Goal: Information Seeking & Learning: Check status

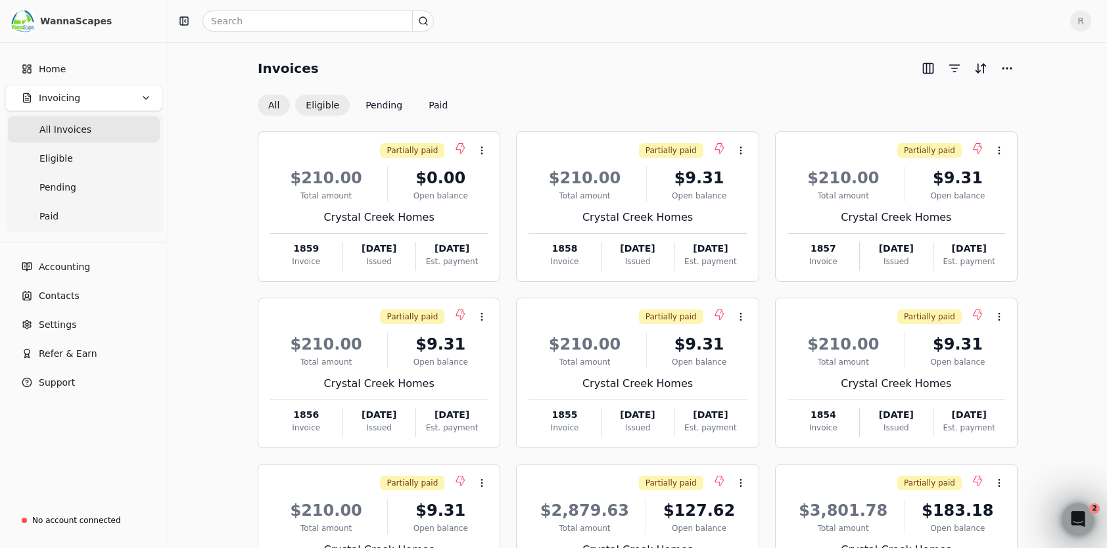
click at [328, 110] on button "Eligible" at bounding box center [322, 105] width 55 height 21
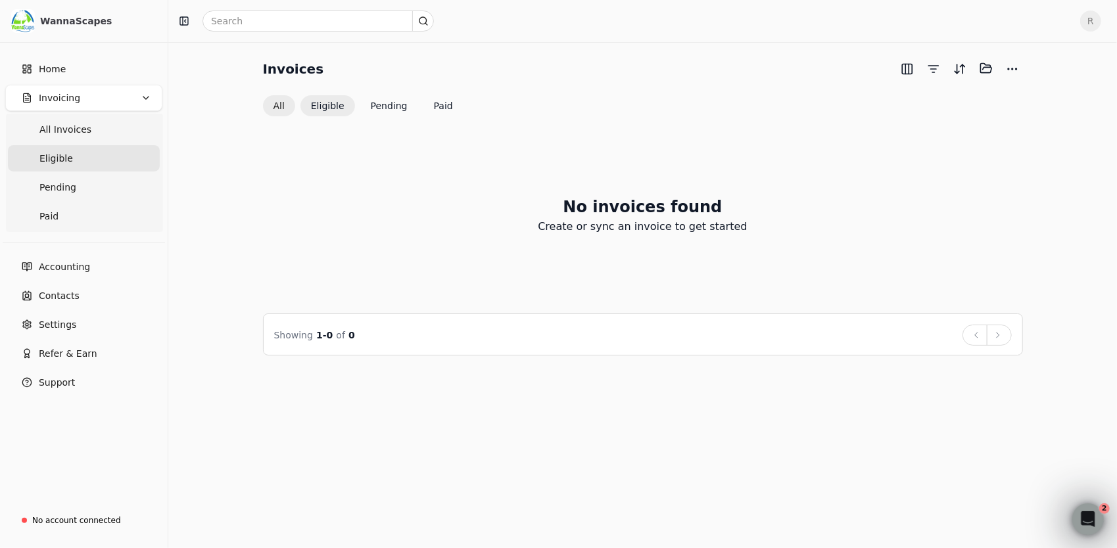
click at [281, 100] on button "All" at bounding box center [279, 105] width 32 height 21
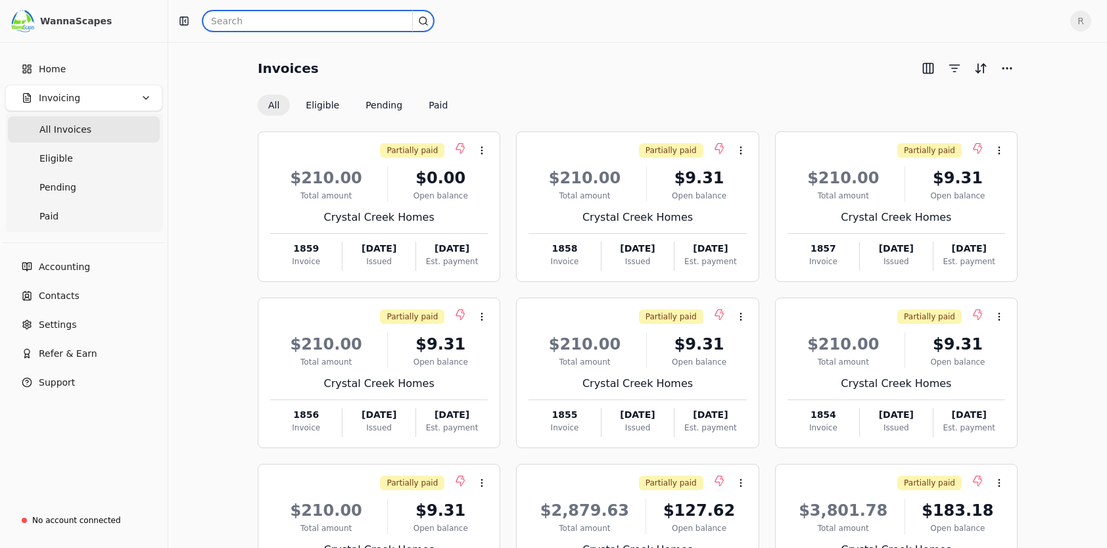
click at [247, 20] on input "text" at bounding box center [317, 21] width 231 height 21
paste input "1,569.75"
type input "1,569.75"
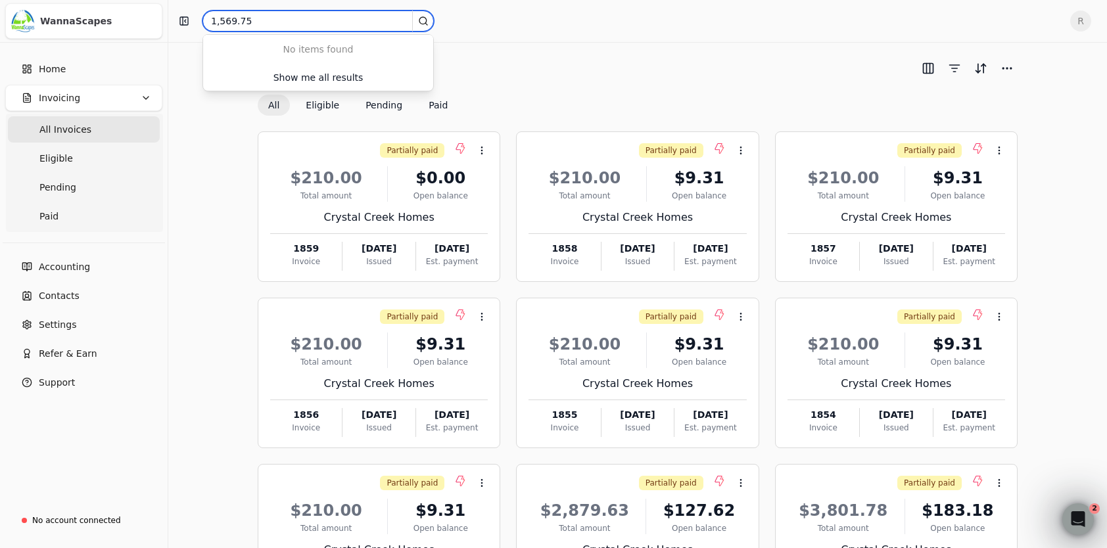
drag, startPoint x: 256, startPoint y: 21, endPoint x: 87, endPoint y: 25, distance: 169.6
click at [79, 30] on div "WannaScapes Home Invoicing All Invoices Eligible Pending Paid Accounting Contac…" at bounding box center [553, 344] width 1107 height 688
click at [313, 22] on input "text" at bounding box center [317, 21] width 231 height 21
paste input "125330"
type input "125330"
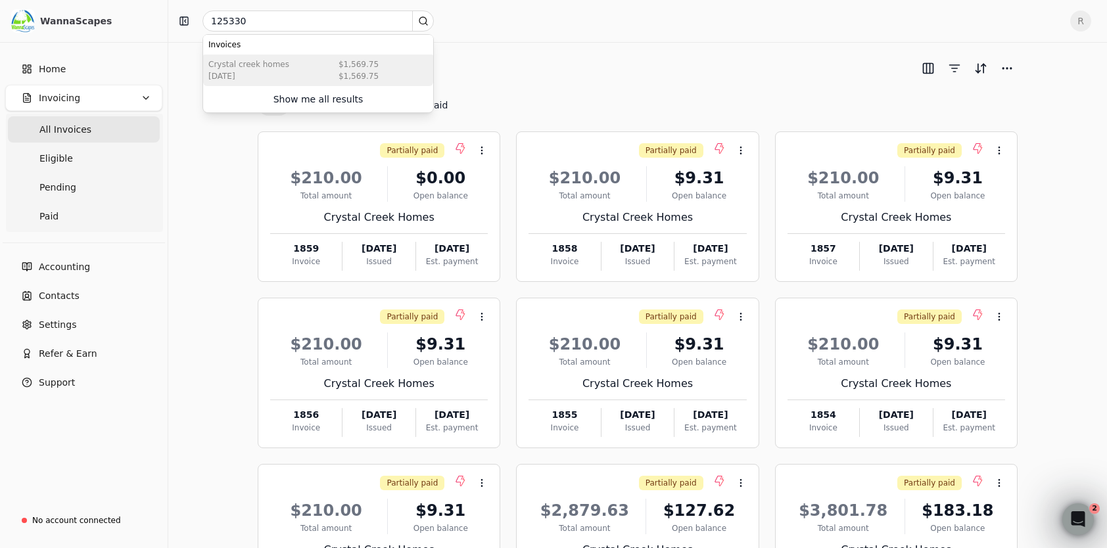
click at [318, 69] on div "Crystal Creek Homes [DATE] $1,569.75 $1,569.75" at bounding box center [318, 71] width 230 height 32
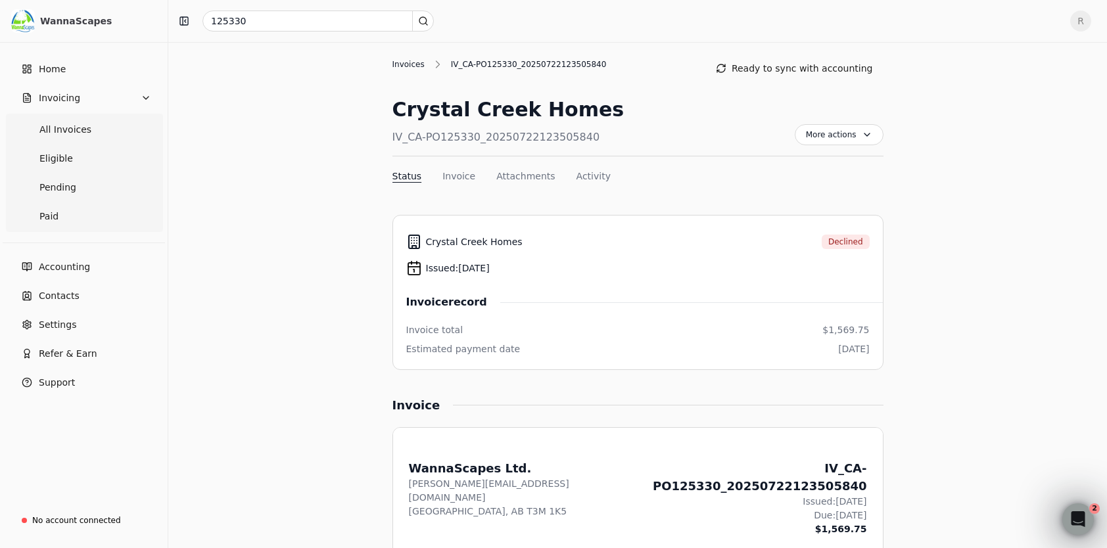
click at [408, 61] on div "Invoices" at bounding box center [411, 65] width 39 height 12
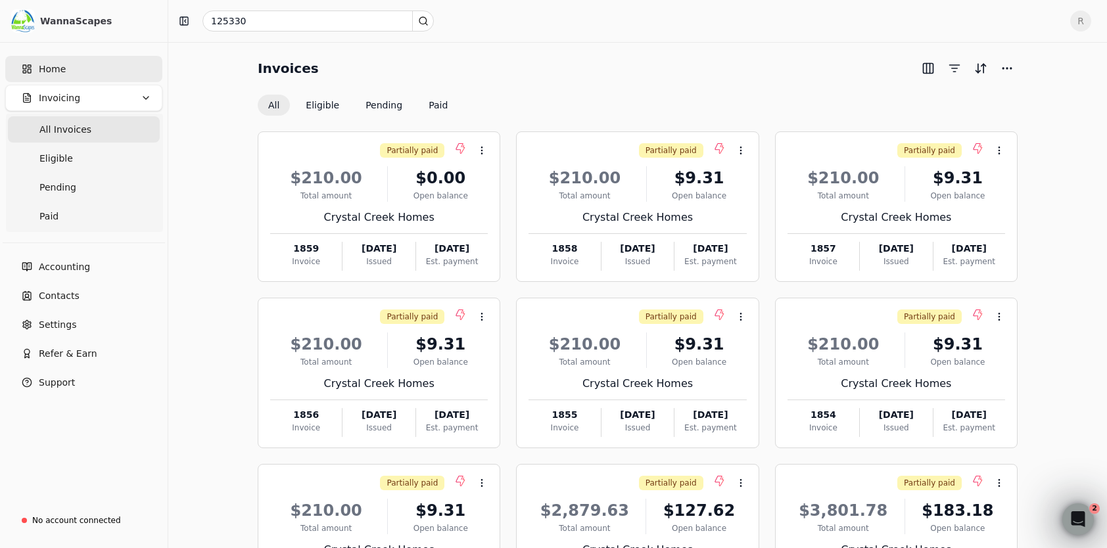
click at [51, 68] on span "Home" at bounding box center [52, 69] width 27 height 14
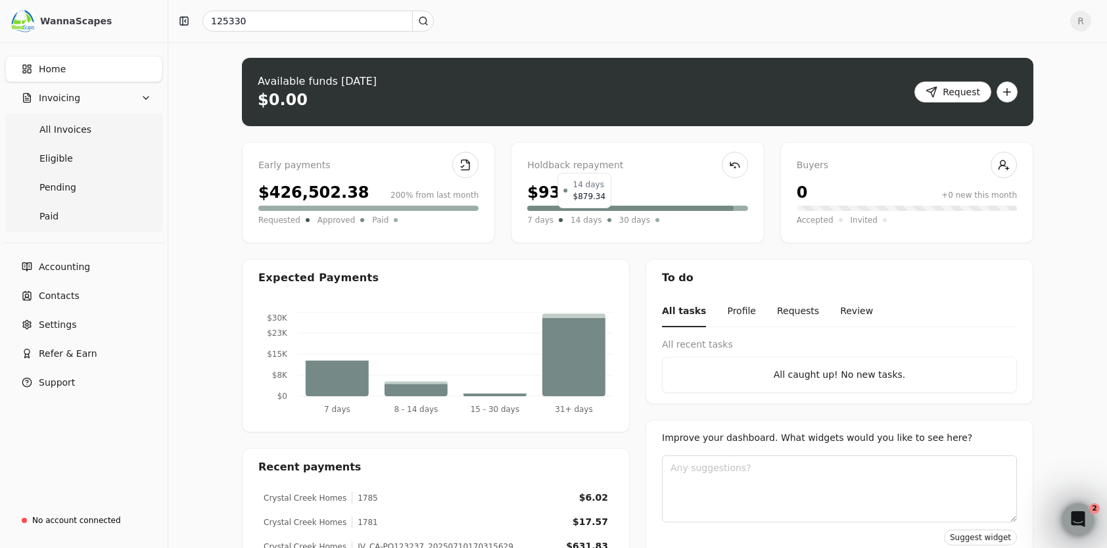
click at [574, 220] on span "14 days" at bounding box center [586, 220] width 31 height 13
click at [619, 220] on span "30 days" at bounding box center [634, 220] width 31 height 13
click at [279, 197] on div "$426,502.38" at bounding box center [313, 193] width 111 height 24
click at [279, 201] on div "$426,502.38" at bounding box center [313, 193] width 111 height 24
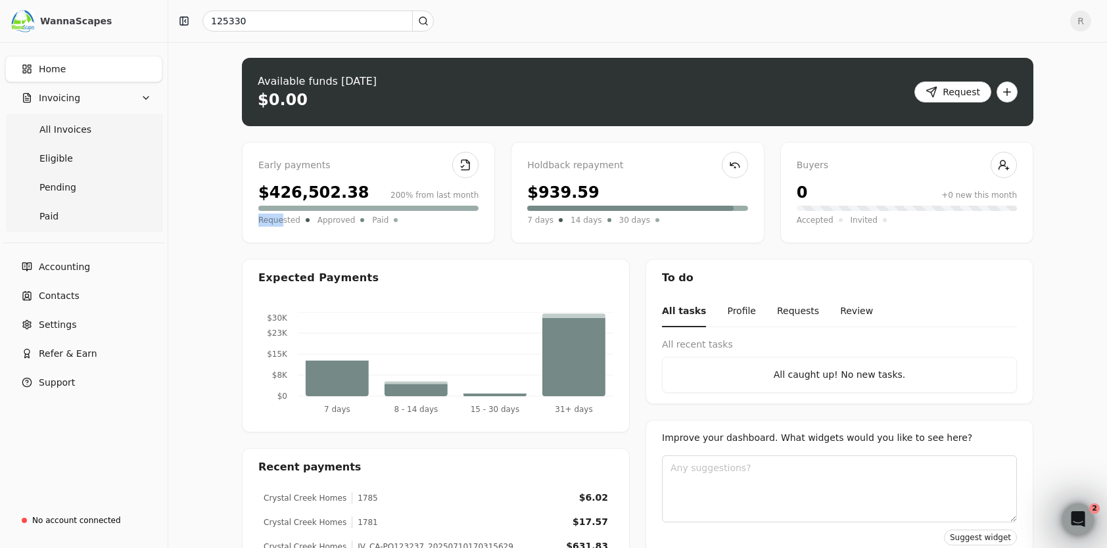
drag, startPoint x: 279, startPoint y: 201, endPoint x: 281, endPoint y: 212, distance: 10.7
click at [281, 212] on div "Requested Approved Paid" at bounding box center [368, 216] width 220 height 21
click at [464, 164] on link at bounding box center [465, 165] width 26 height 26
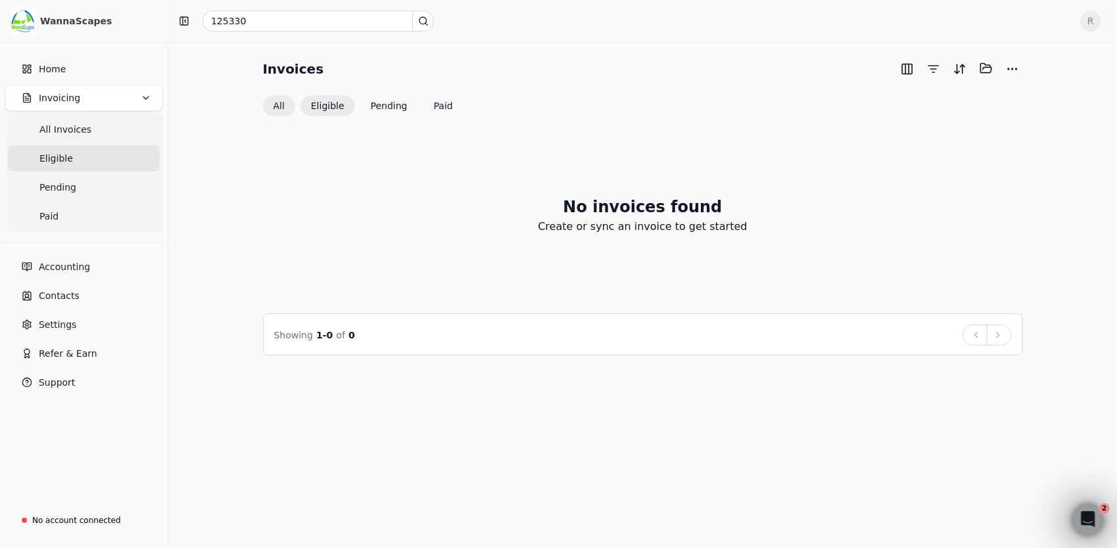
click at [279, 102] on button "All" at bounding box center [279, 105] width 32 height 21
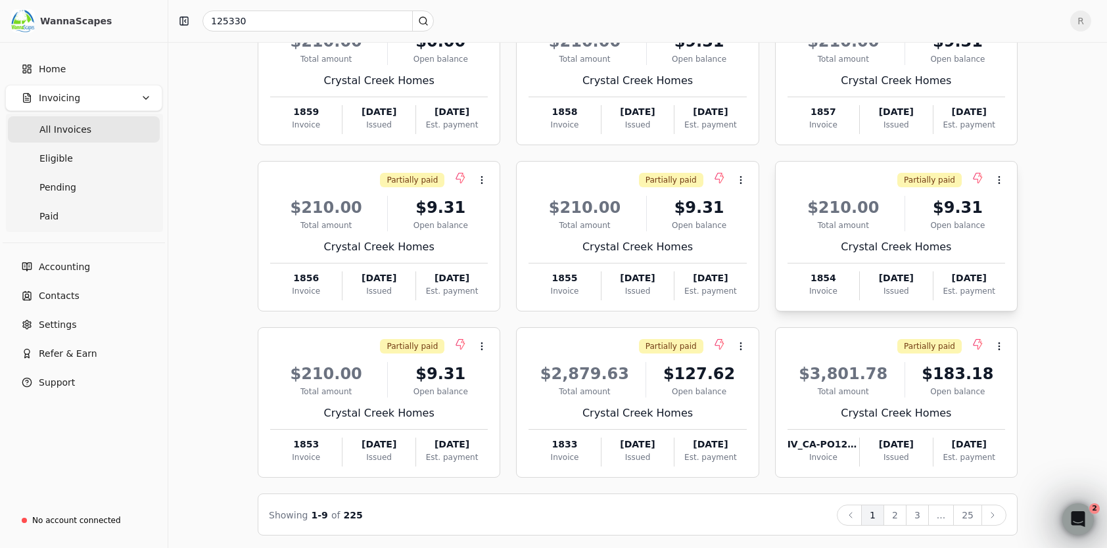
scroll to position [138, 0]
click at [901, 513] on button "2" at bounding box center [894, 514] width 23 height 21
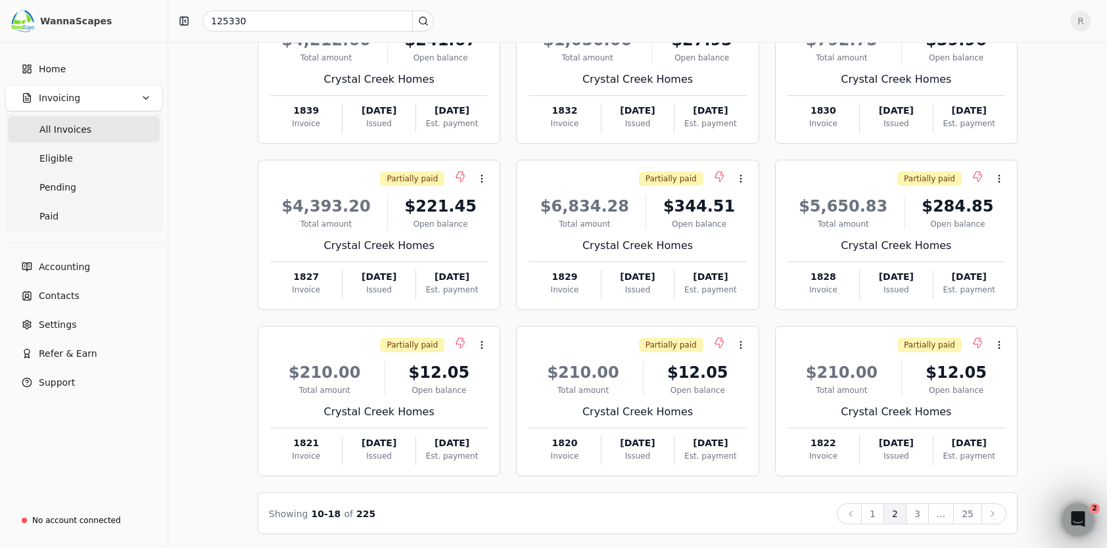
click at [928, 511] on button "3" at bounding box center [917, 514] width 23 height 21
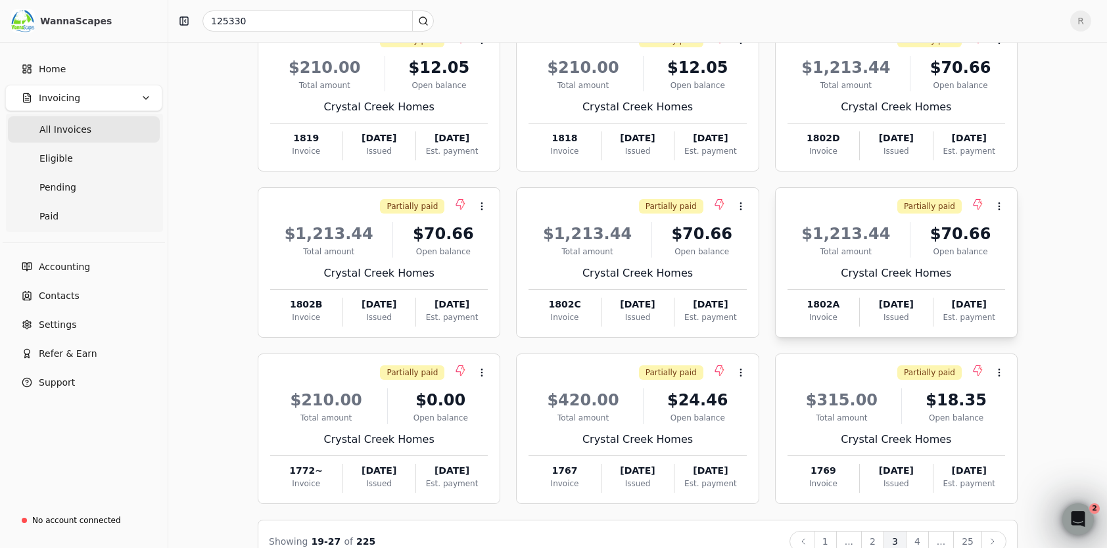
scroll to position [131, 0]
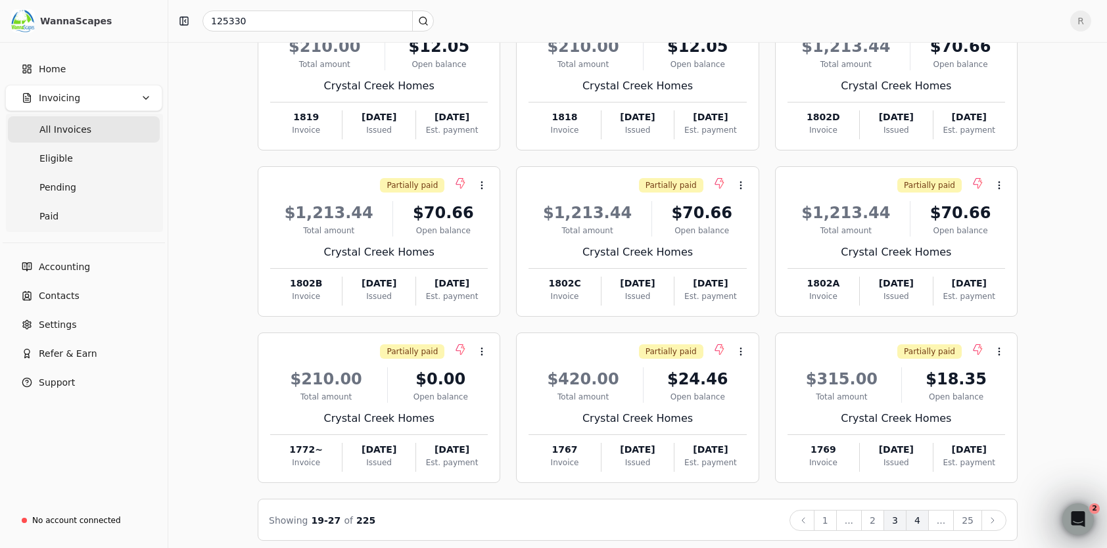
click at [924, 517] on button "4" at bounding box center [917, 520] width 23 height 21
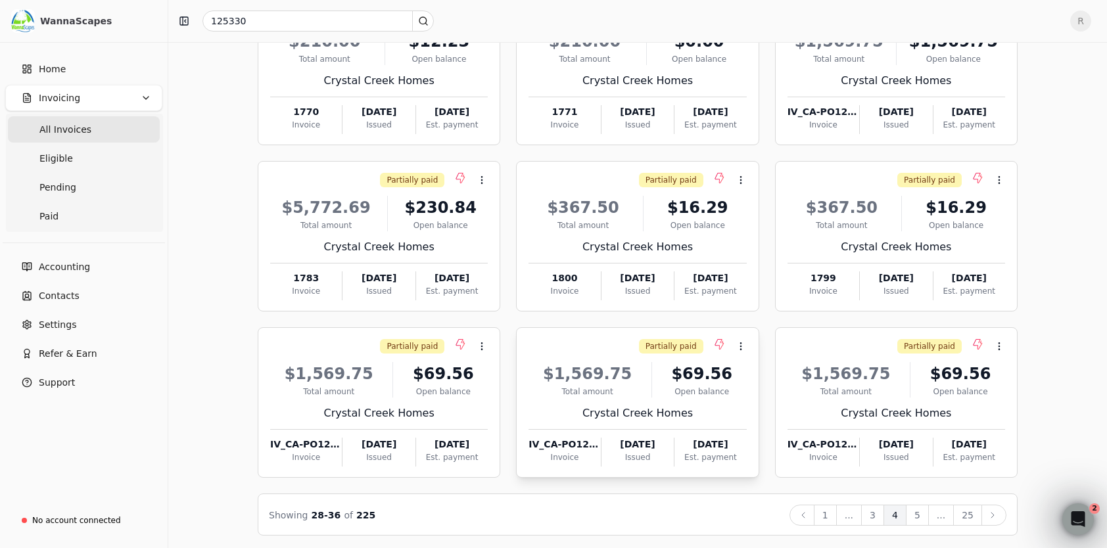
scroll to position [138, 0]
click at [924, 507] on button "5" at bounding box center [917, 514] width 23 height 21
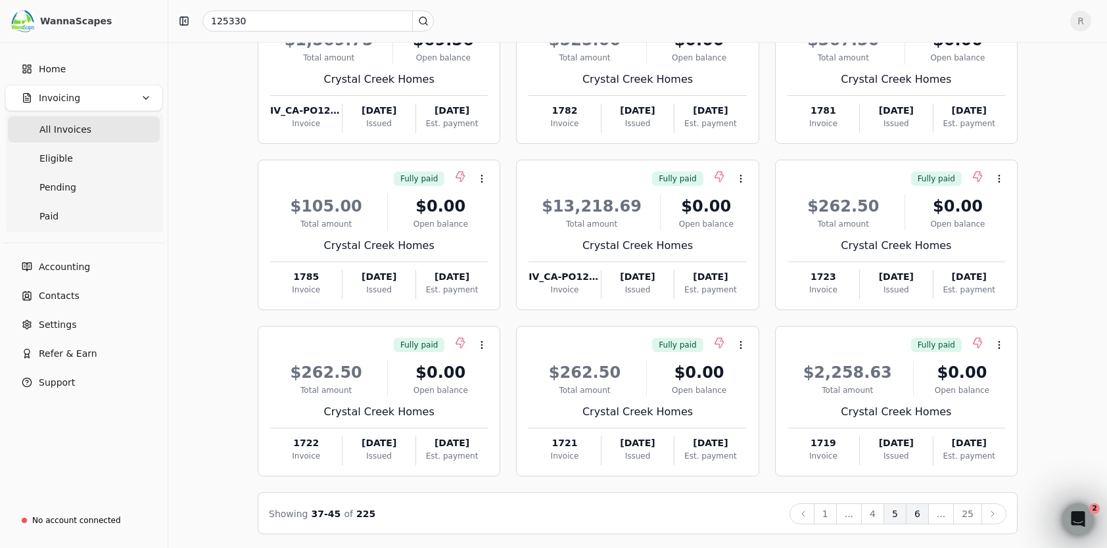
click at [920, 514] on button "6" at bounding box center [917, 514] width 23 height 21
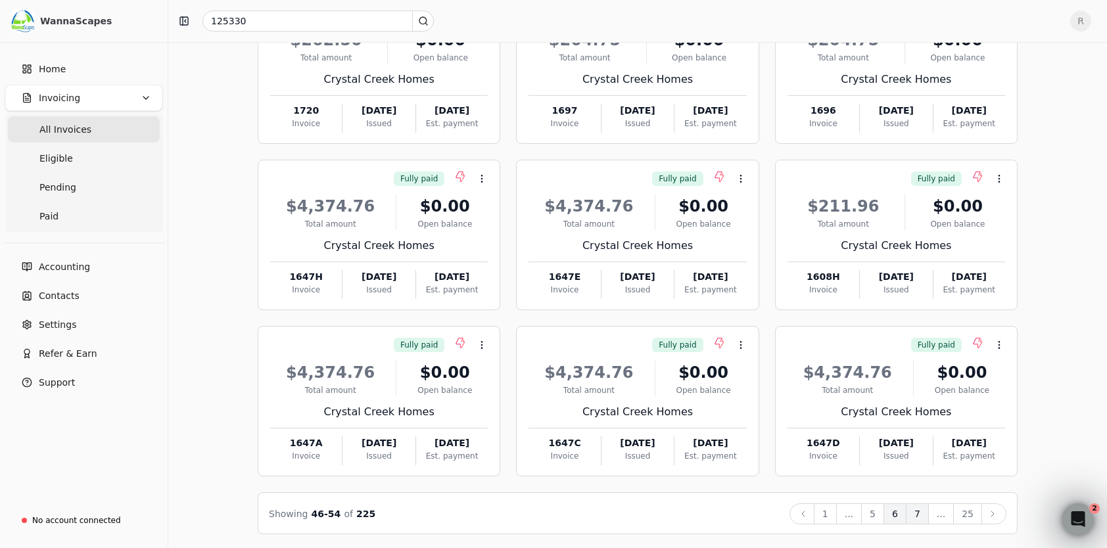
click at [929, 513] on button "7" at bounding box center [917, 514] width 23 height 21
click at [929, 513] on button "8" at bounding box center [917, 514] width 23 height 21
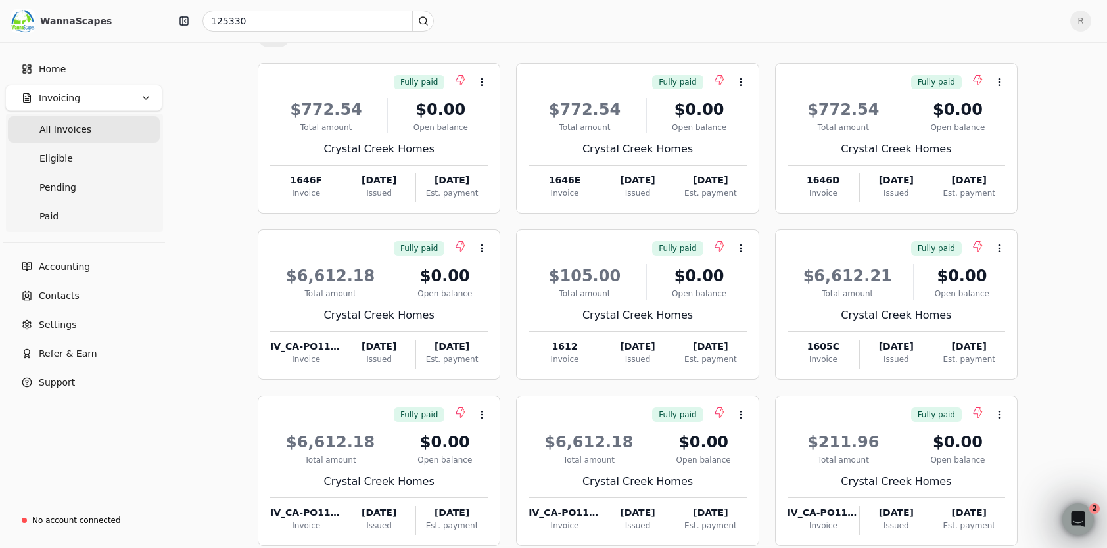
scroll to position [0, 0]
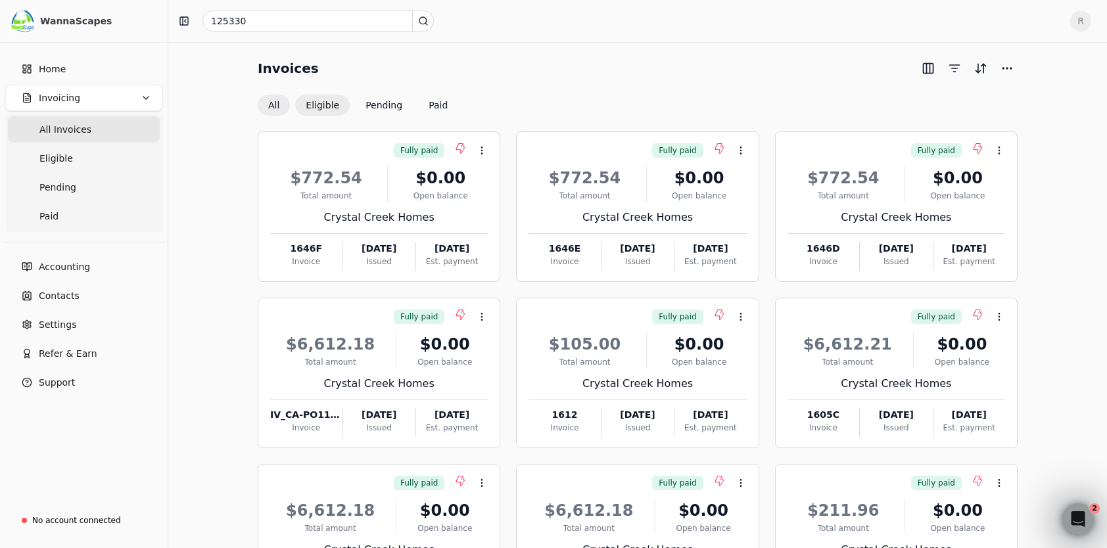
click at [322, 104] on button "Eligible" at bounding box center [322, 105] width 55 height 21
click at [277, 101] on button "All" at bounding box center [274, 105] width 32 height 21
click at [538, 96] on div "All Eligible Pending Paid" at bounding box center [638, 105] width 760 height 21
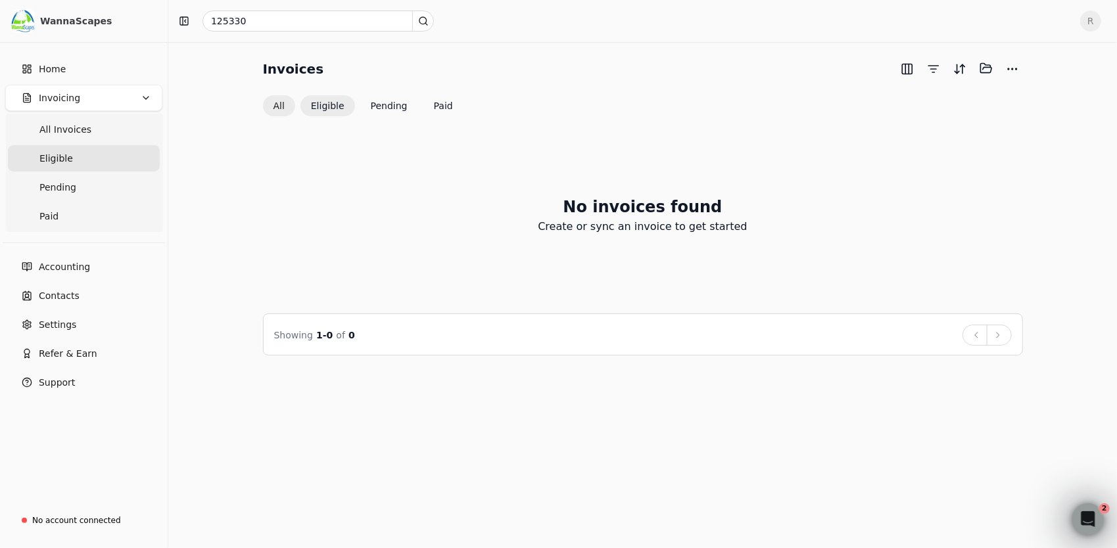
click at [285, 104] on button "All" at bounding box center [279, 105] width 32 height 21
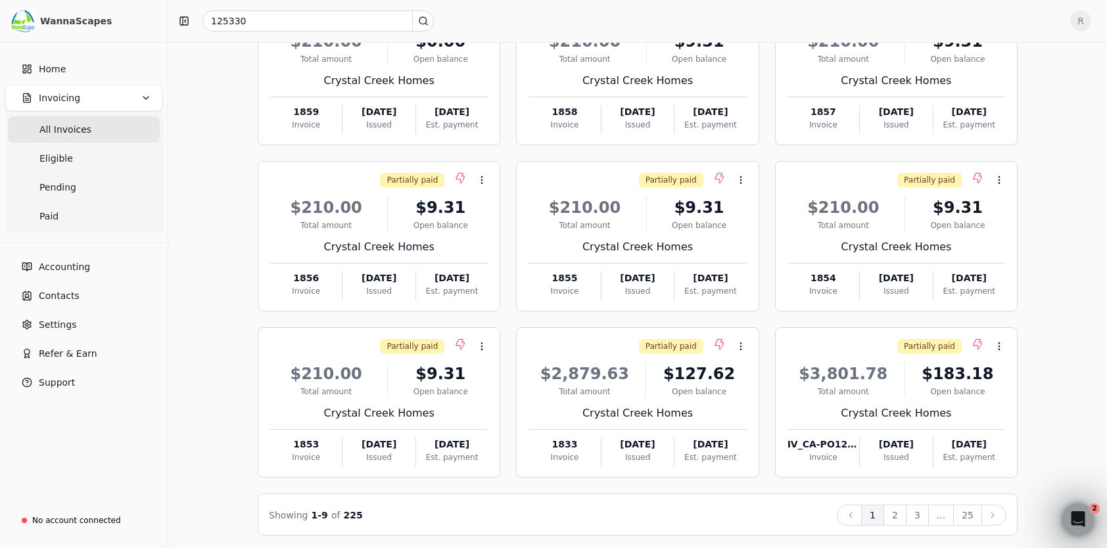
scroll to position [138, 0]
click at [903, 513] on button "2" at bounding box center [894, 514] width 23 height 21
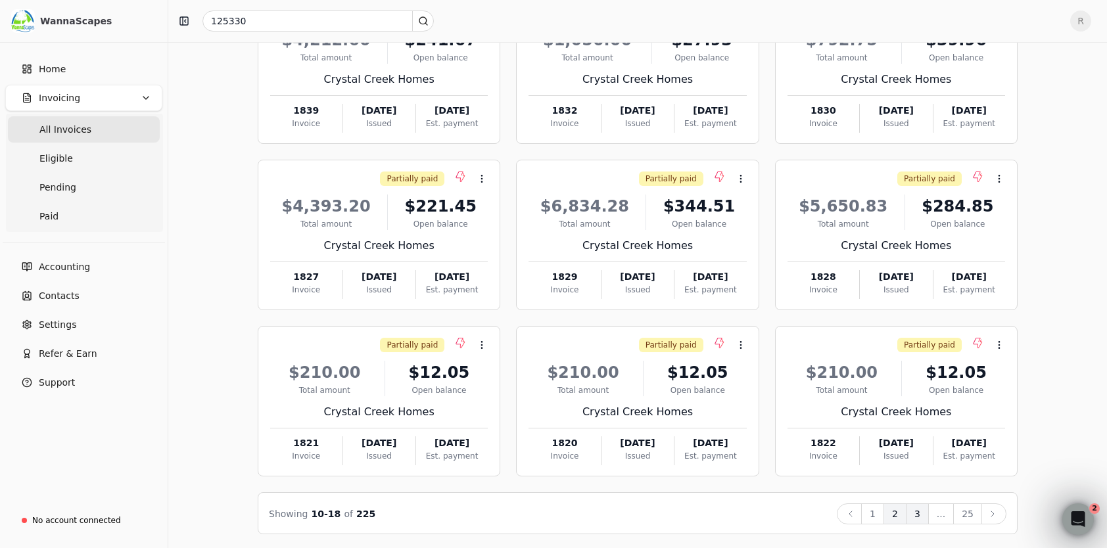
click at [927, 513] on button "3" at bounding box center [917, 514] width 23 height 21
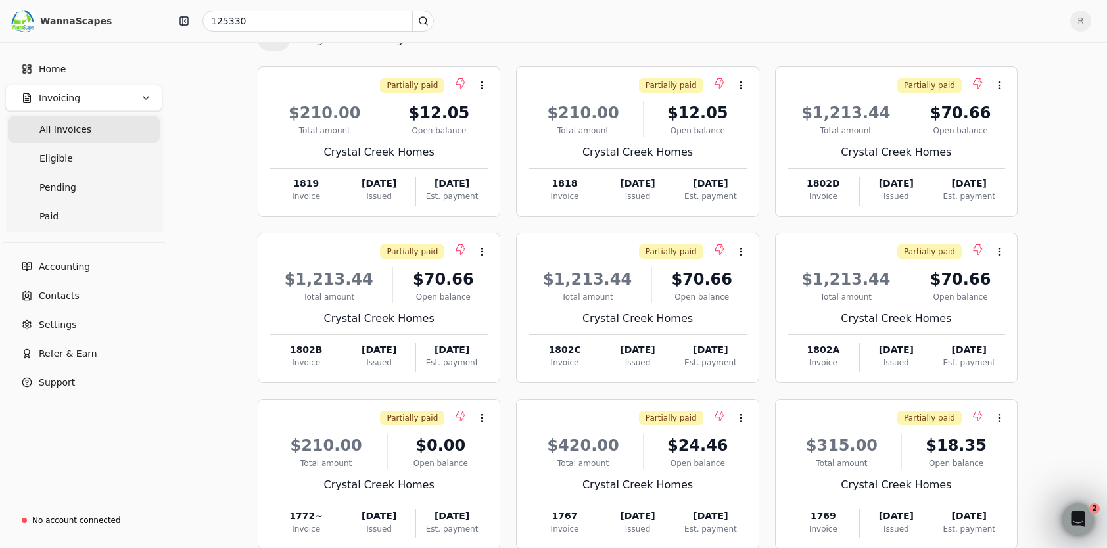
scroll to position [0, 0]
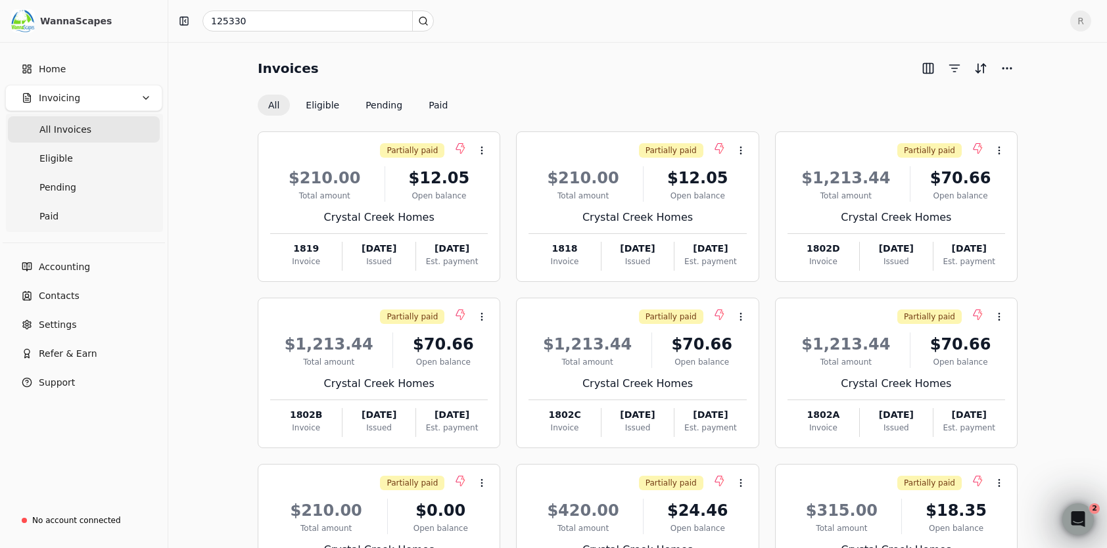
drag, startPoint x: 628, startPoint y: 69, endPoint x: 714, endPoint y: 12, distance: 102.8
click at [630, 68] on div "Invoices" at bounding box center [638, 68] width 760 height 21
